Goal: Go to known website: Access a specific website the user already knows

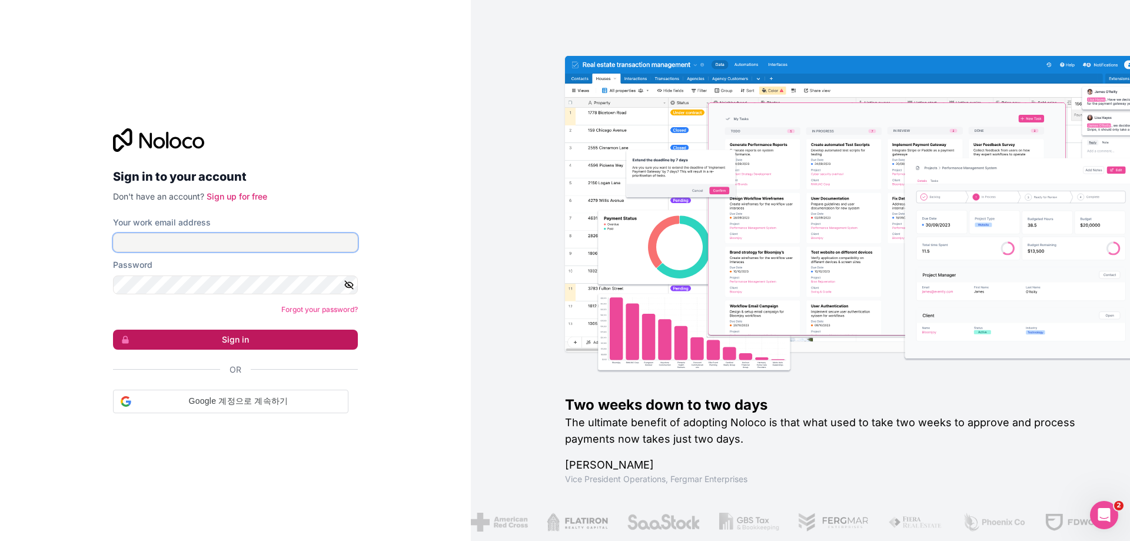
type input "[EMAIL_ADDRESS][DOMAIN_NAME]"
click at [198, 335] on button "Sign in" at bounding box center [235, 340] width 245 height 20
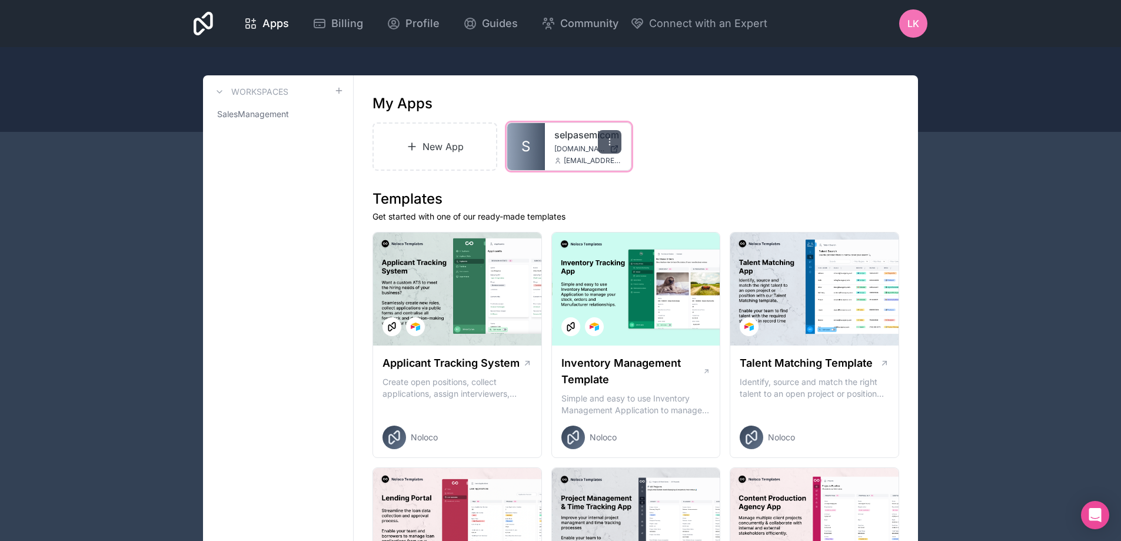
click at [600, 141] on div at bounding box center [610, 142] width 24 height 24
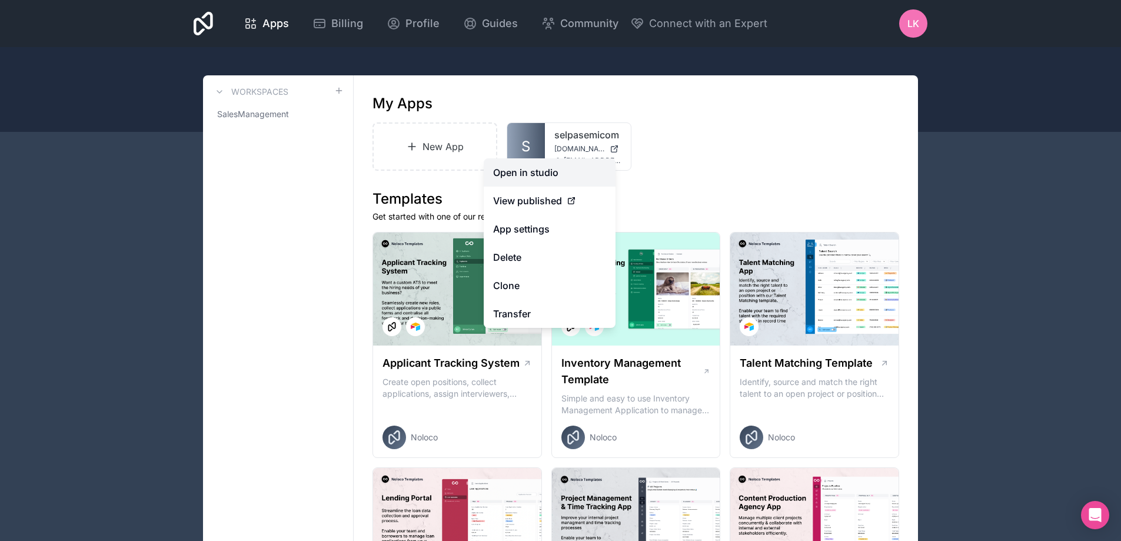
click at [557, 169] on link "Open in studio" at bounding box center [550, 172] width 132 height 28
